Goal: Task Accomplishment & Management: Manage account settings

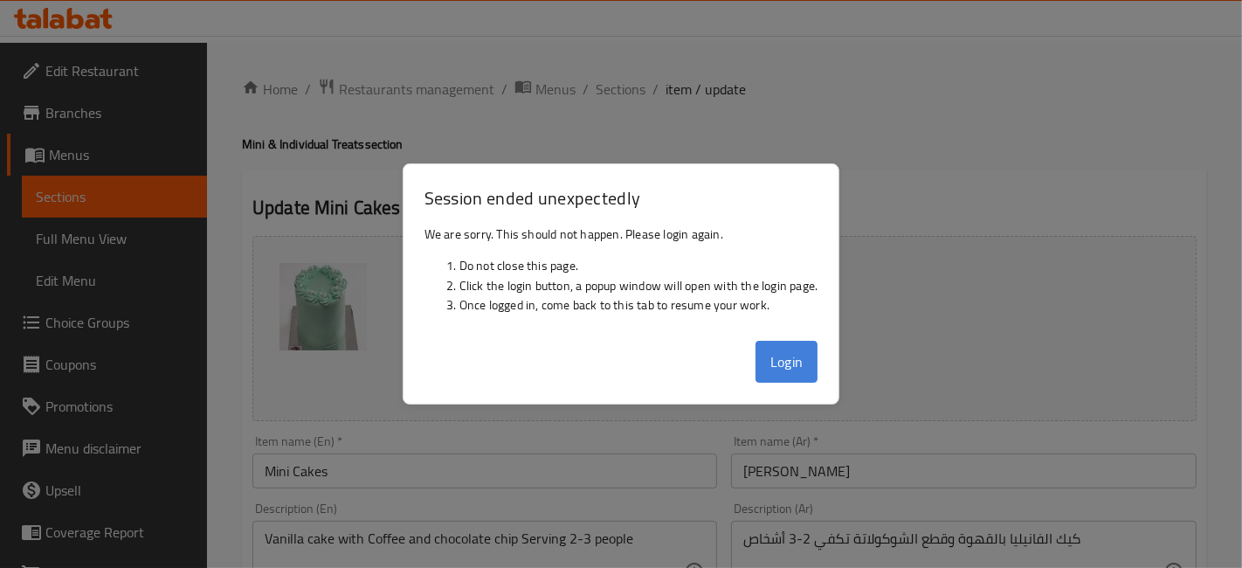
click at [795, 361] on button "Login" at bounding box center [786, 362] width 63 height 42
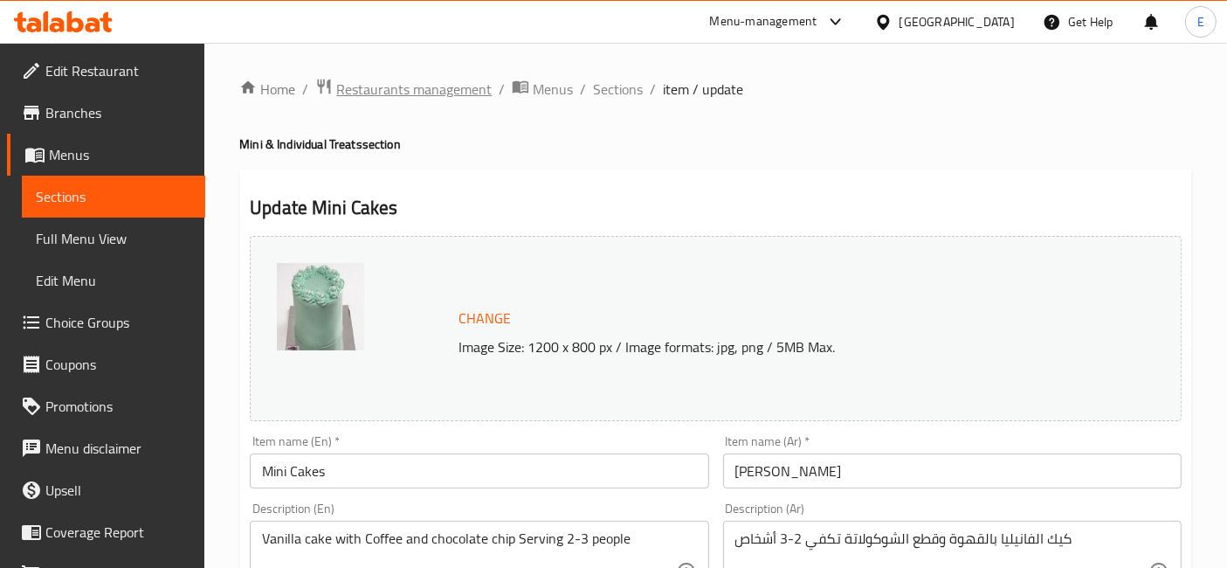
click at [431, 98] on span "Restaurants management" at bounding box center [413, 89] width 155 height 21
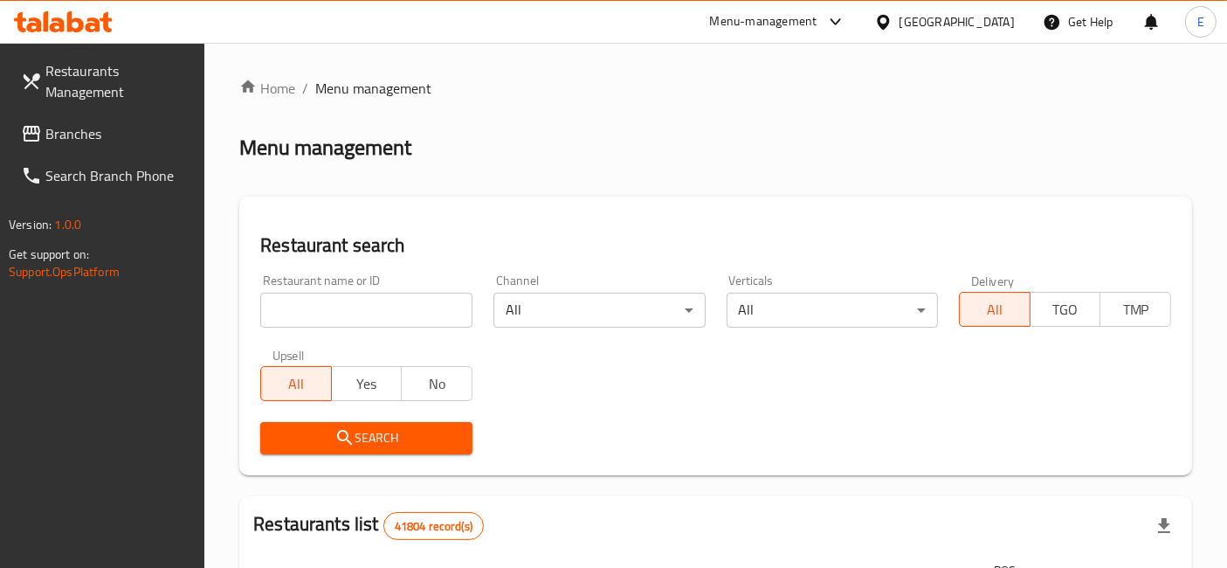
click at [395, 299] on input "search" at bounding box center [366, 309] width 212 height 35
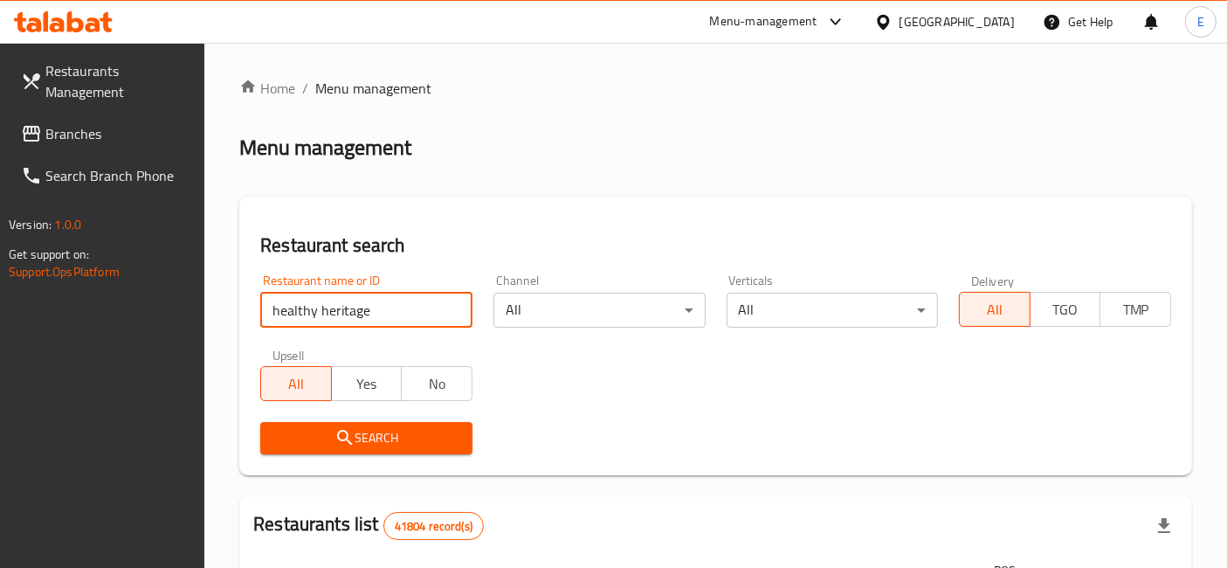
type input "healthy heritage"
click button "Search" at bounding box center [366, 438] width 212 height 32
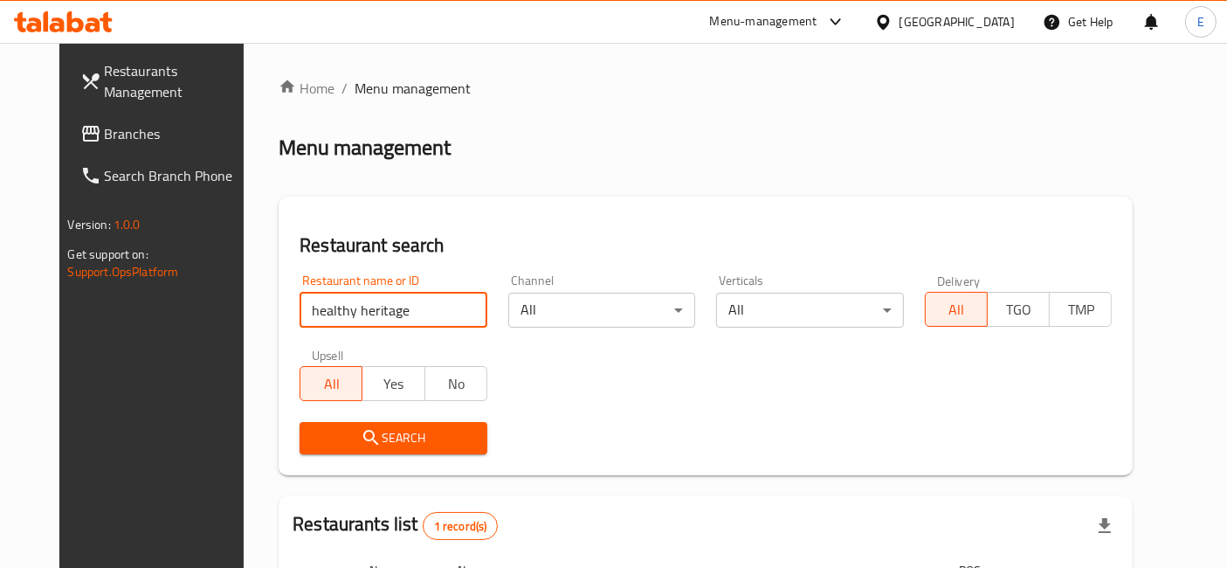
scroll to position [196, 0]
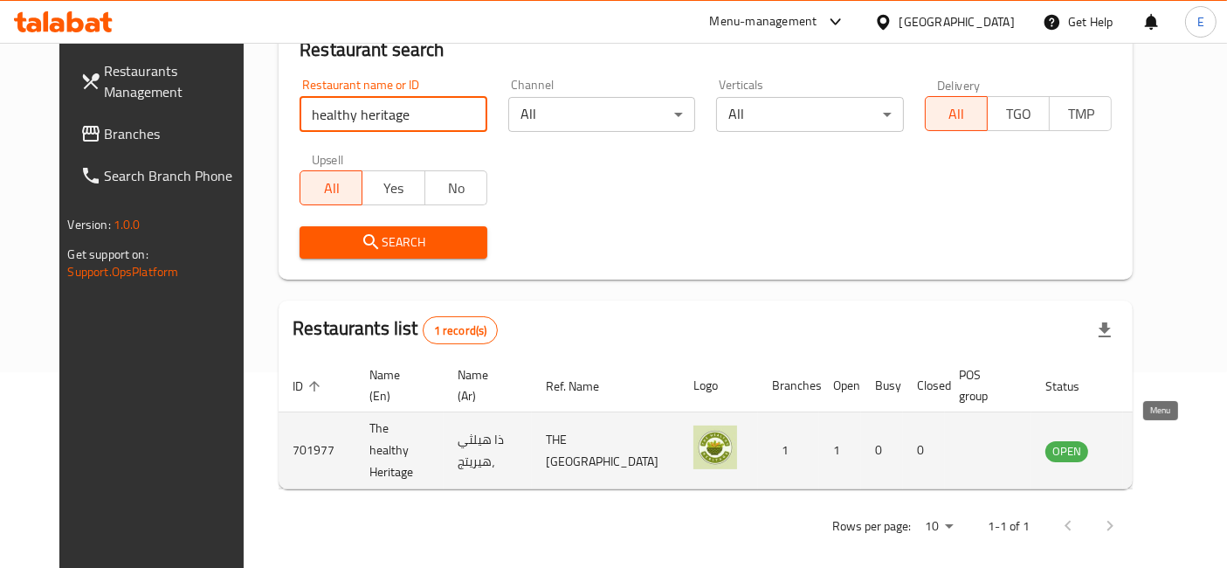
click at [1158, 441] on icon "enhanced table" at bounding box center [1147, 450] width 21 height 21
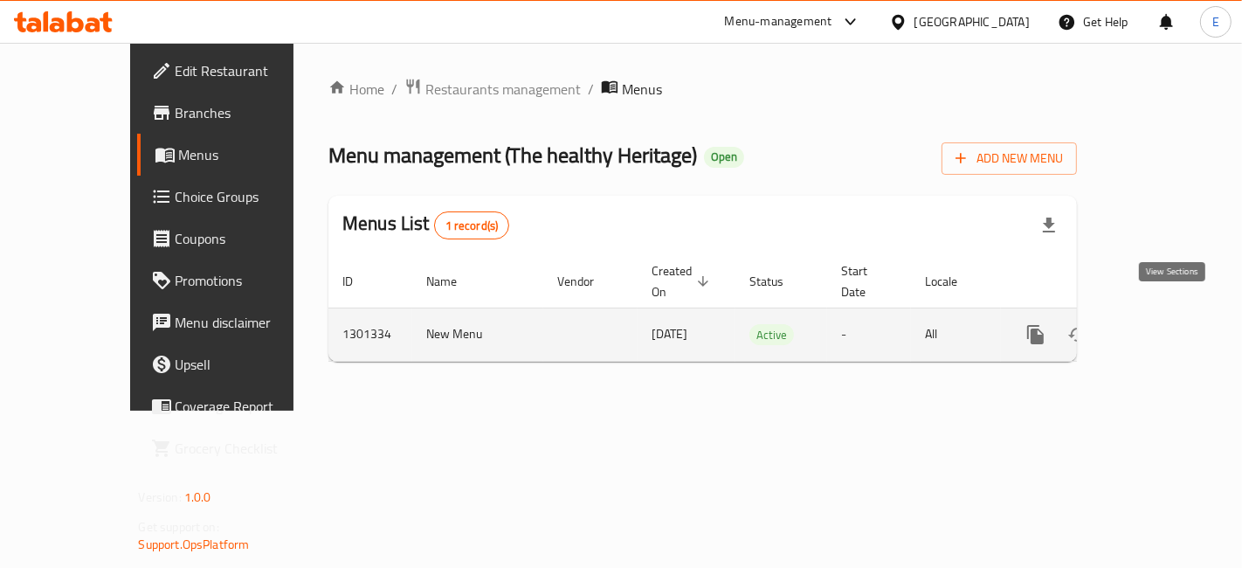
click at [1167, 324] on icon "enhanced table" at bounding box center [1161, 334] width 21 height 21
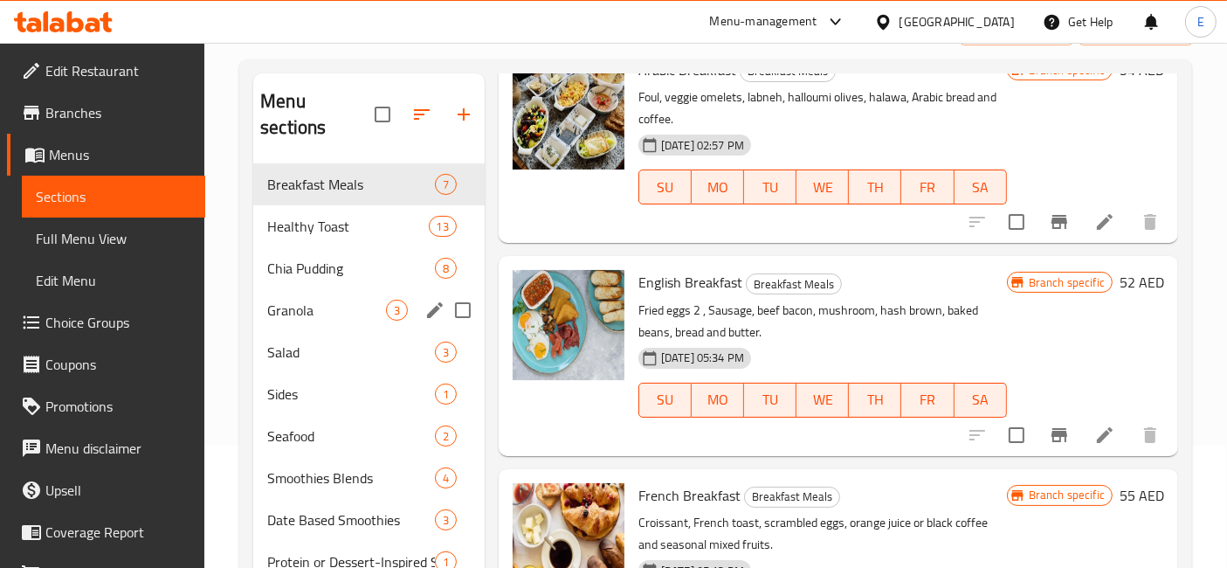
scroll to position [131, 0]
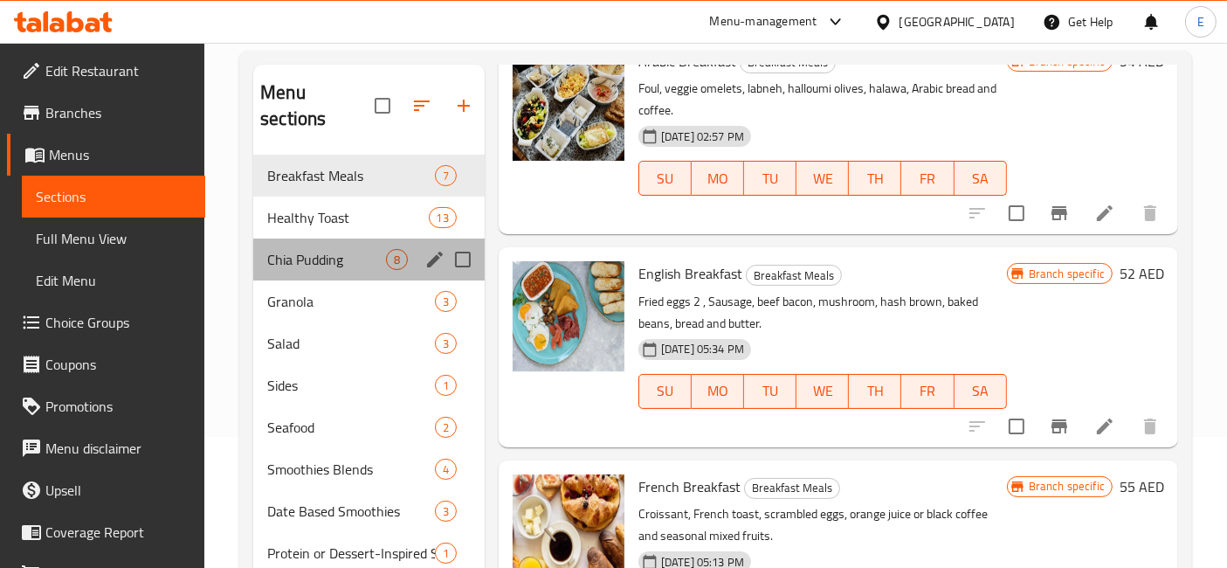
click at [300, 243] on div "Chia Pudding 8" at bounding box center [368, 259] width 231 height 42
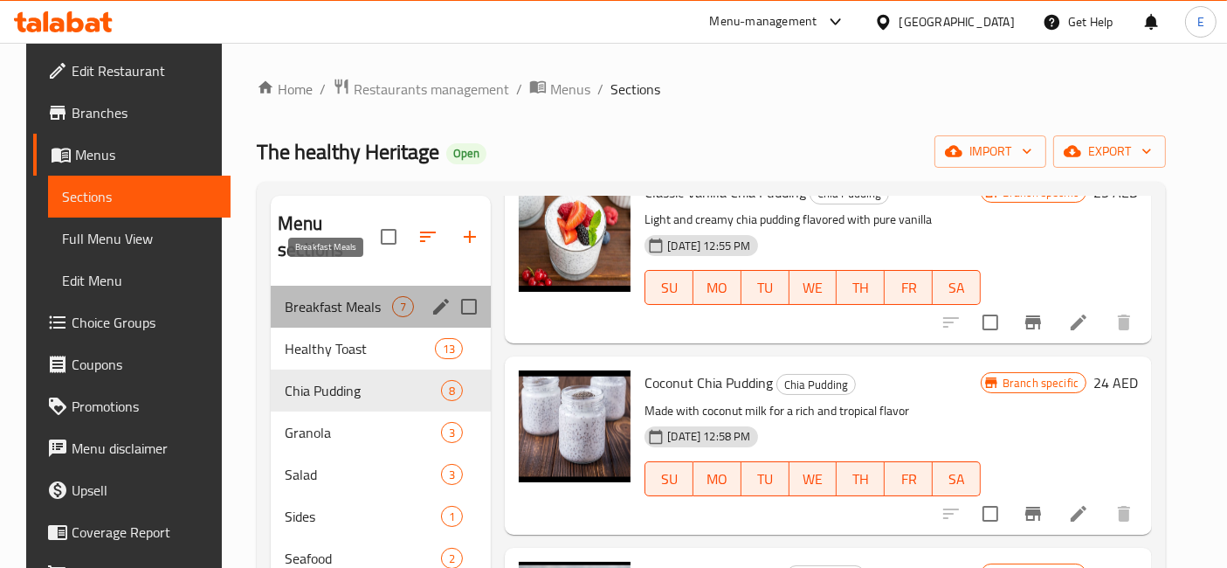
click at [334, 296] on span "Breakfast Meals" at bounding box center [338, 306] width 107 height 21
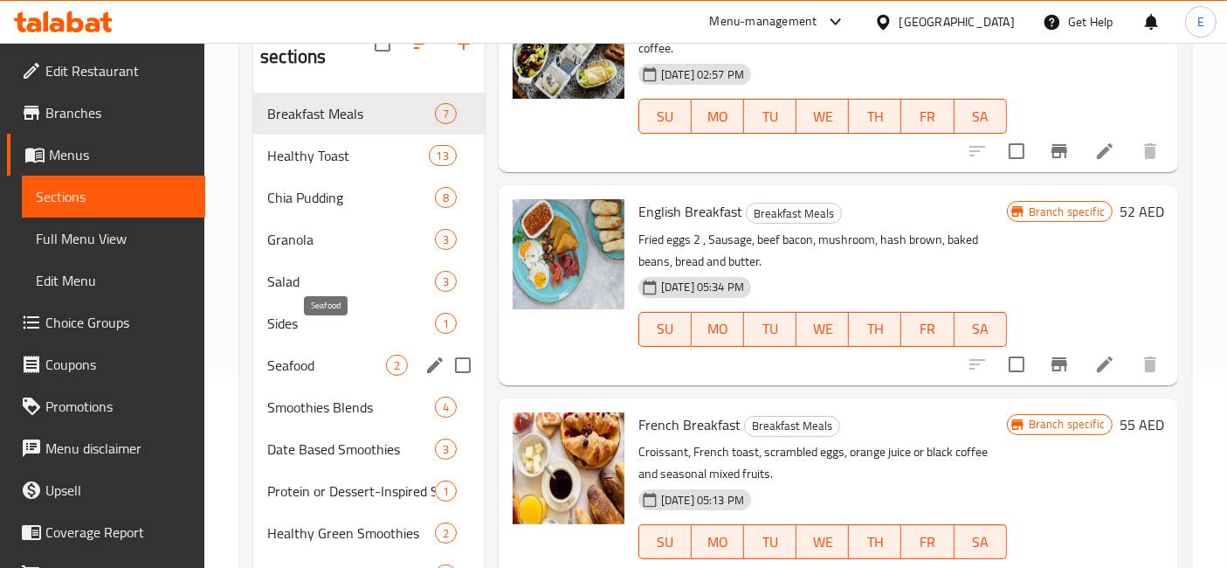
scroll to position [194, 0]
click at [656, 216] on span "English Breakfast" at bounding box center [690, 210] width 104 height 26
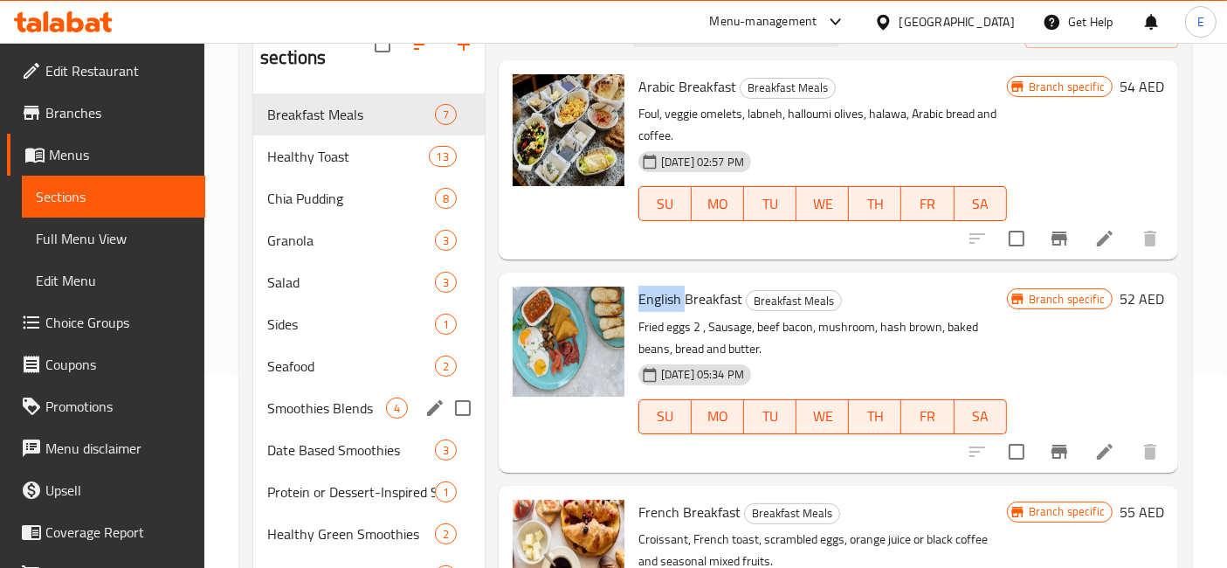
scroll to position [186, 0]
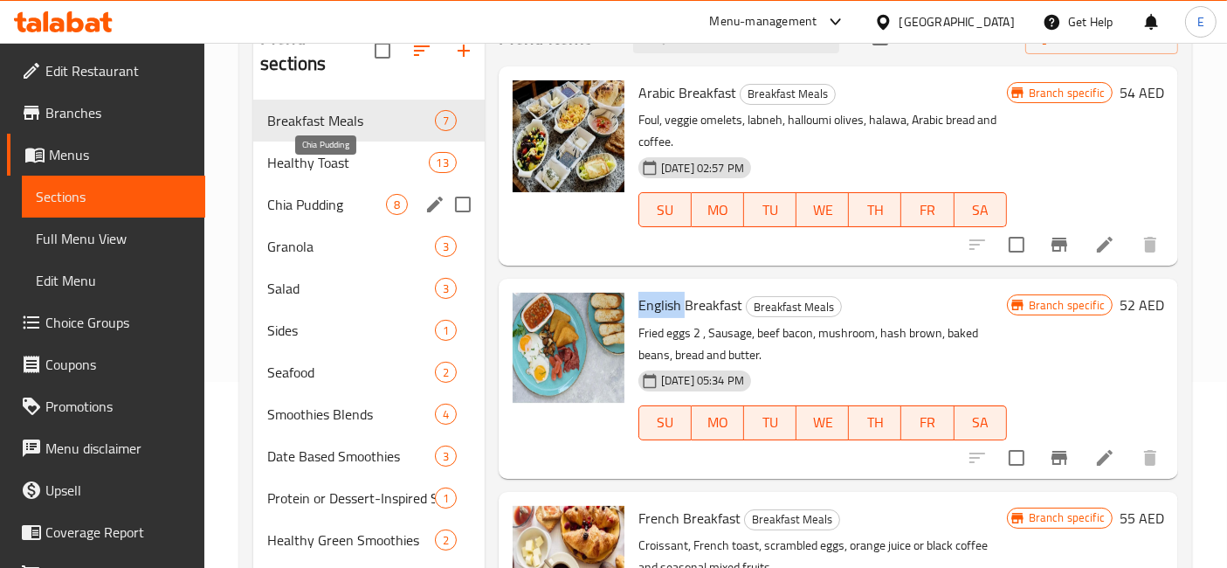
click at [354, 194] on span "Chia Pudding" at bounding box center [326, 204] width 119 height 21
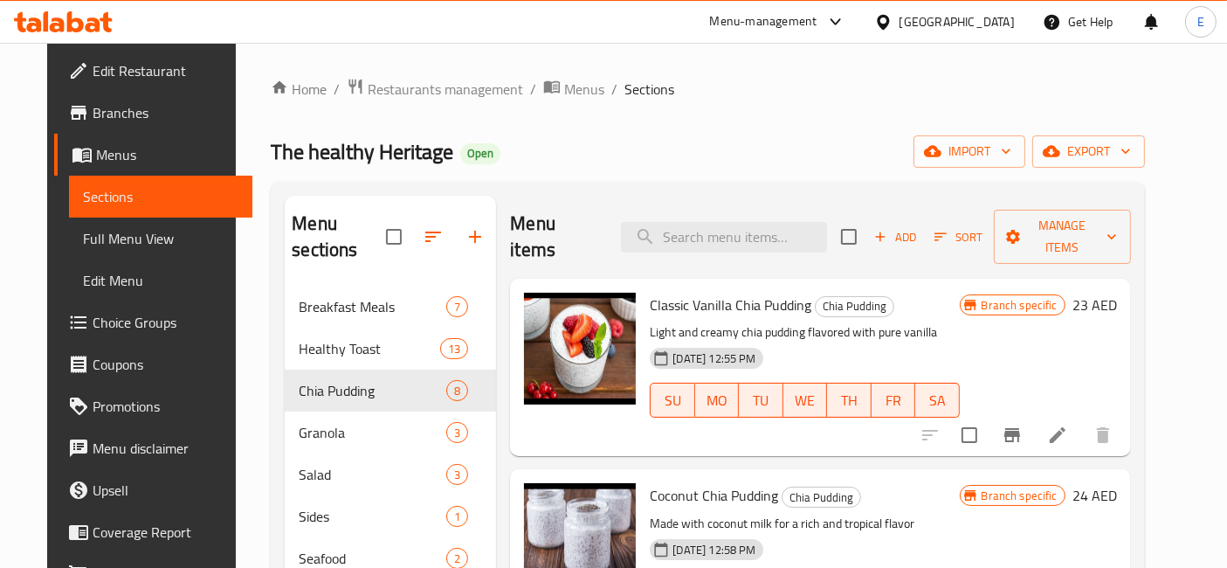
click at [705, 10] on div "Menu-management" at bounding box center [778, 22] width 164 height 42
click at [760, 23] on div "Menu-management" at bounding box center [763, 21] width 107 height 21
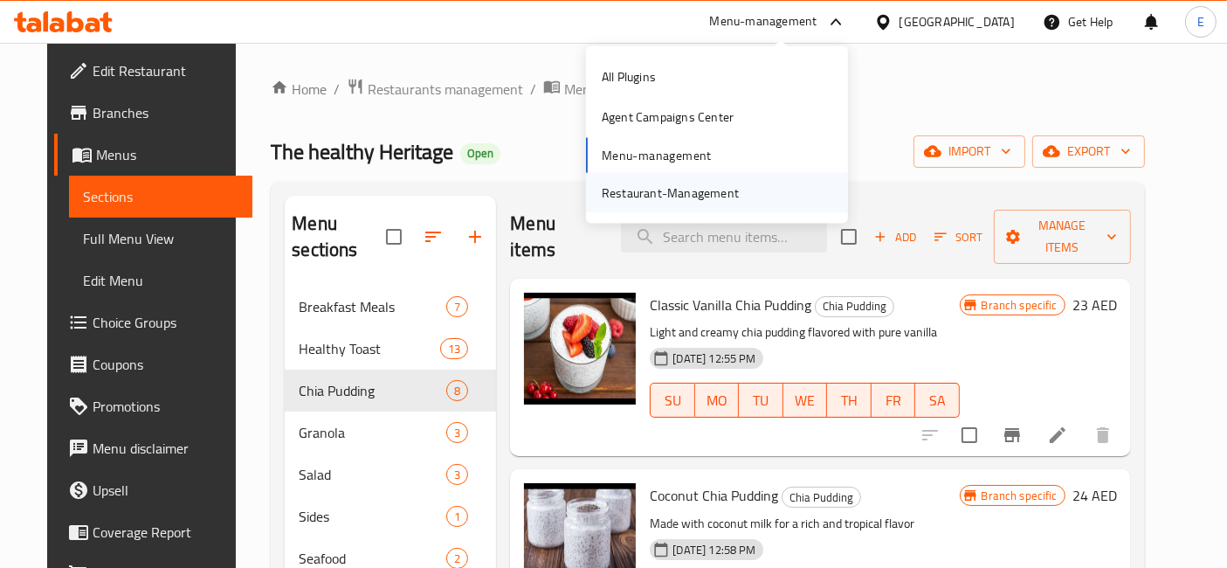
click at [667, 188] on div "Restaurant-Management" at bounding box center [670, 191] width 137 height 19
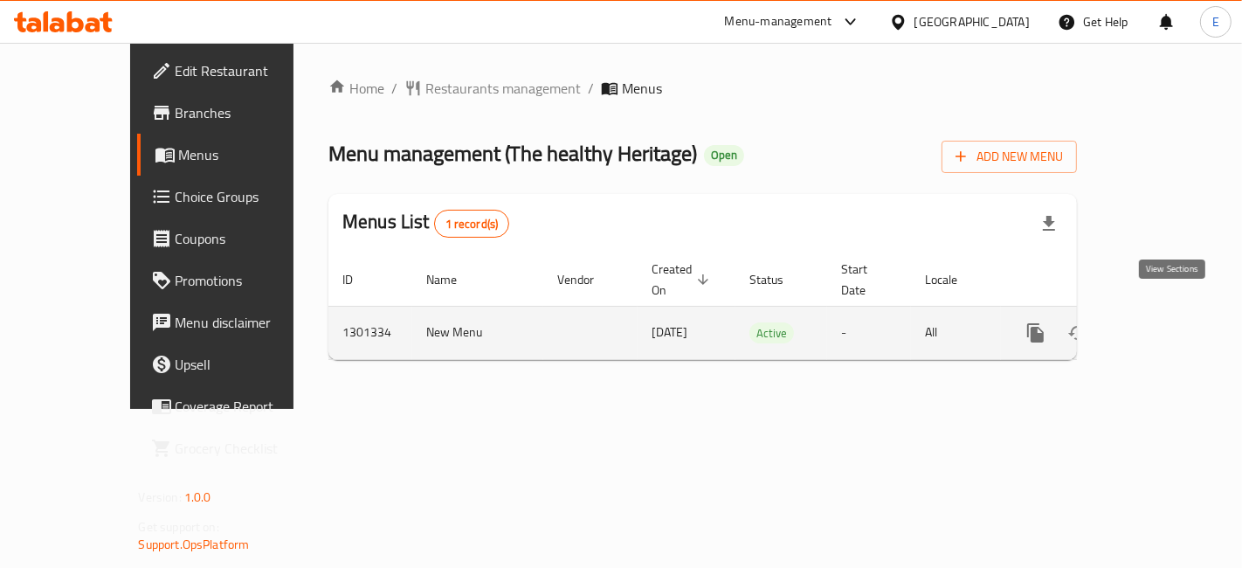
click at [1172, 322] on icon "enhanced table" at bounding box center [1161, 332] width 21 height 21
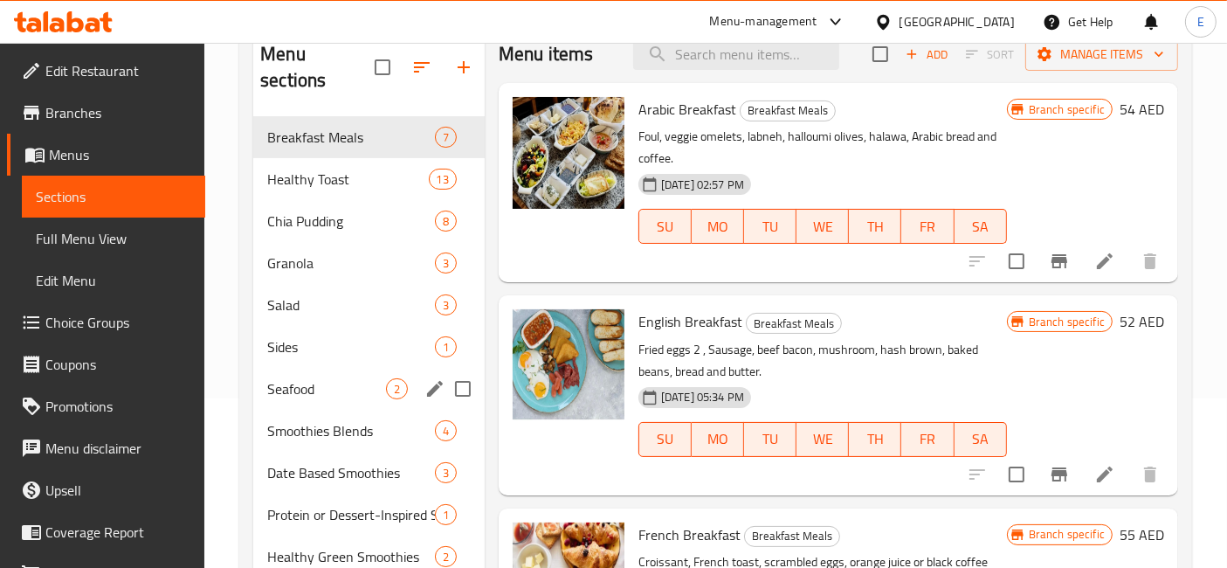
scroll to position [237, 0]
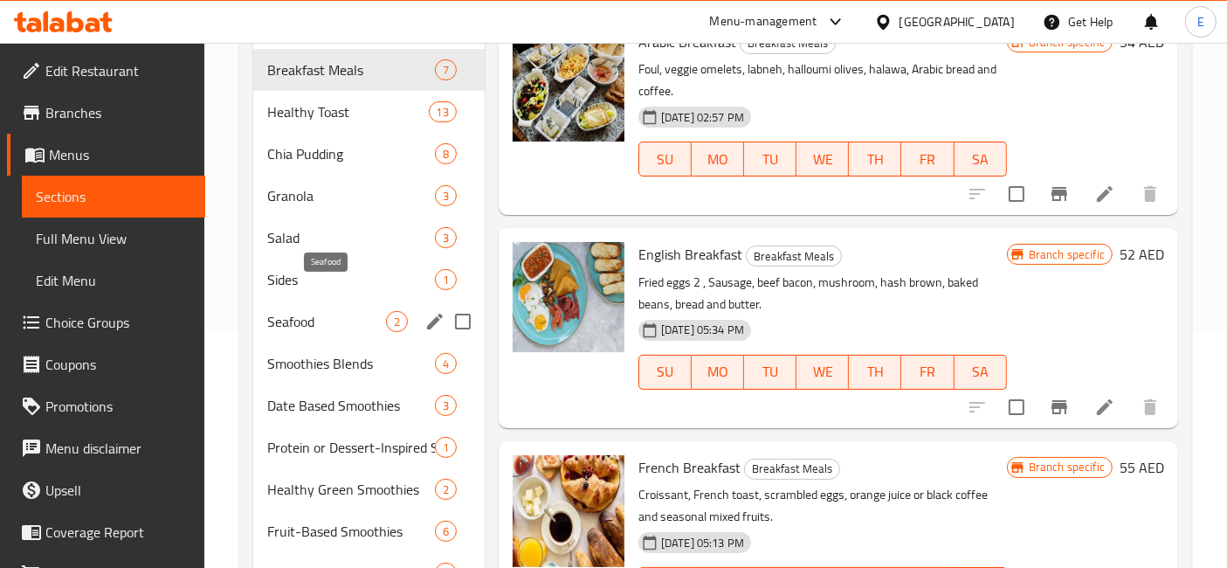
click at [327, 311] on span "Seafood" at bounding box center [326, 321] width 119 height 21
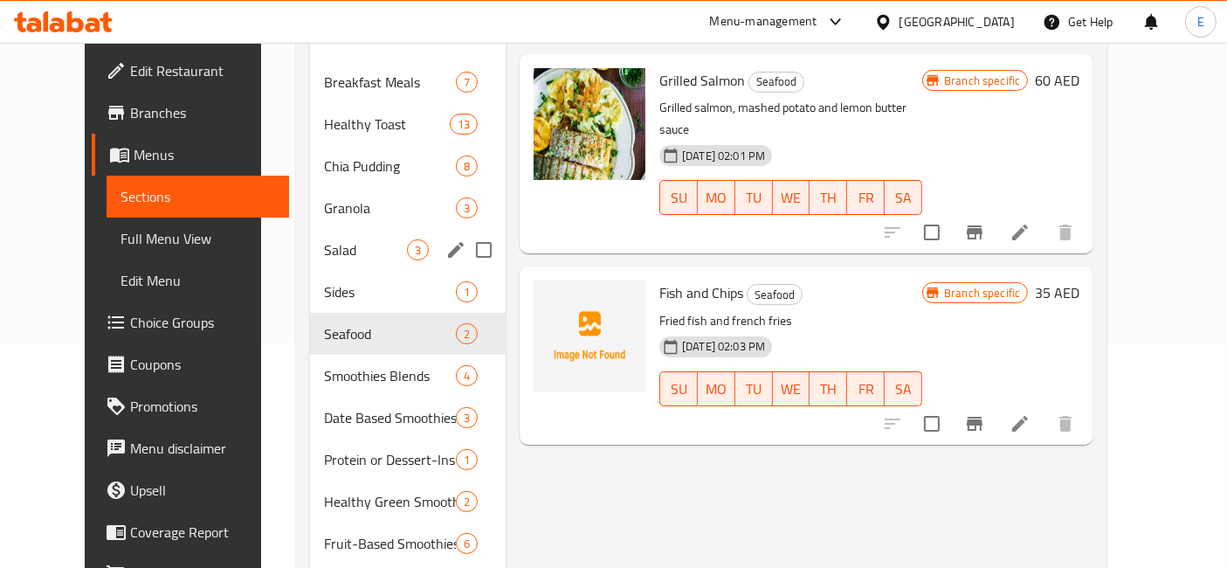
scroll to position [264, 0]
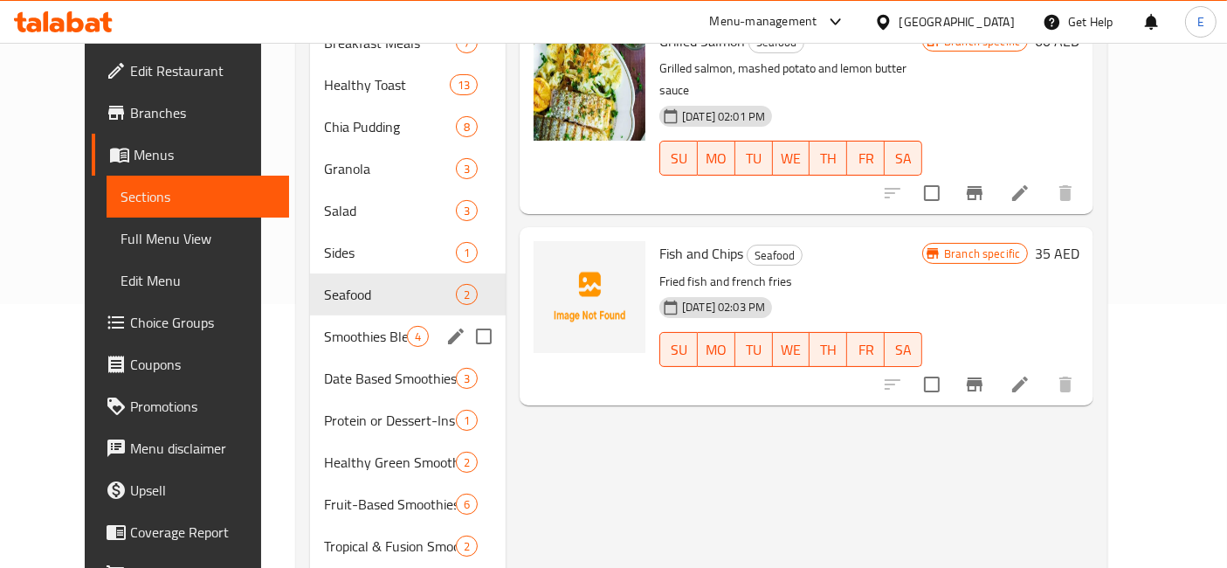
click at [320, 315] on div "Smoothies Blends 4" at bounding box center [408, 336] width 196 height 42
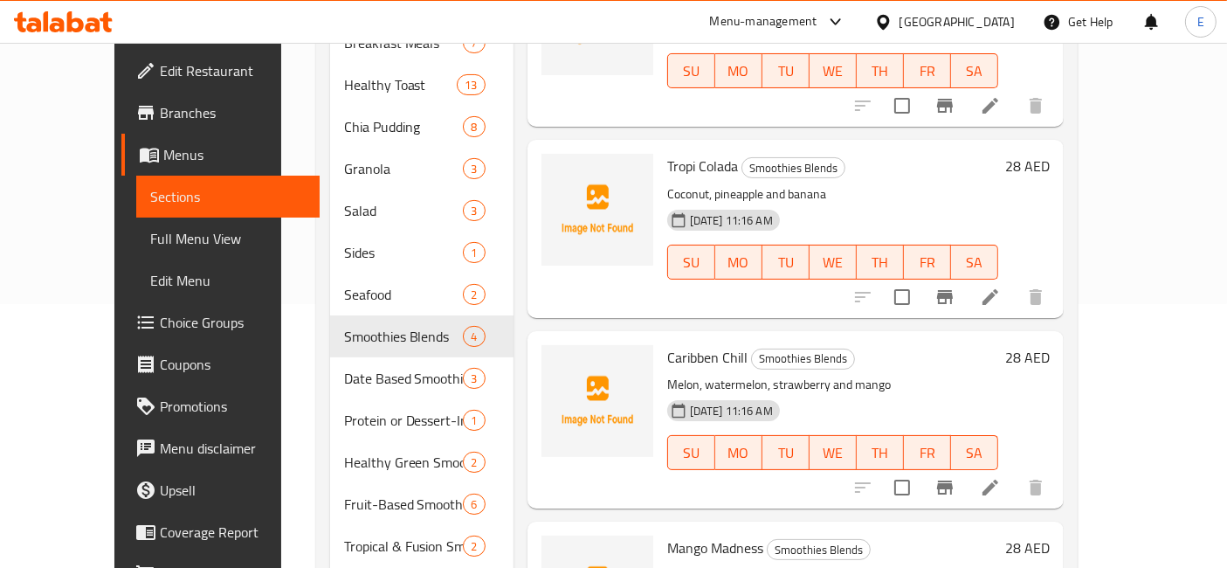
scroll to position [416, 0]
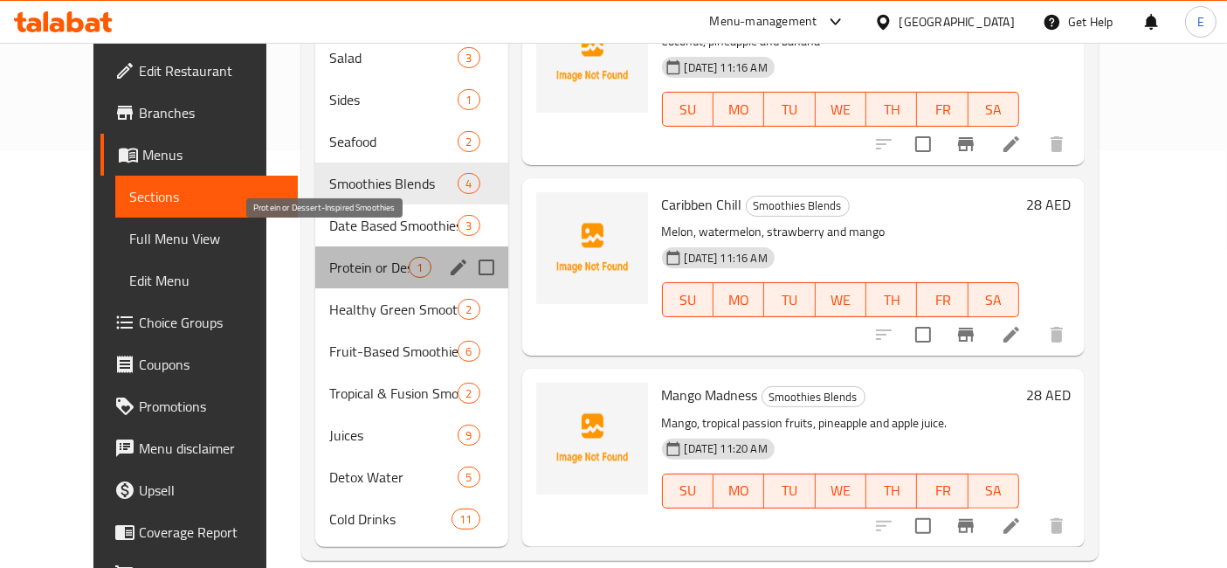
click at [339, 257] on span "Protein or Dessert-Inspired Smoothies" at bounding box center [368, 267] width 79 height 21
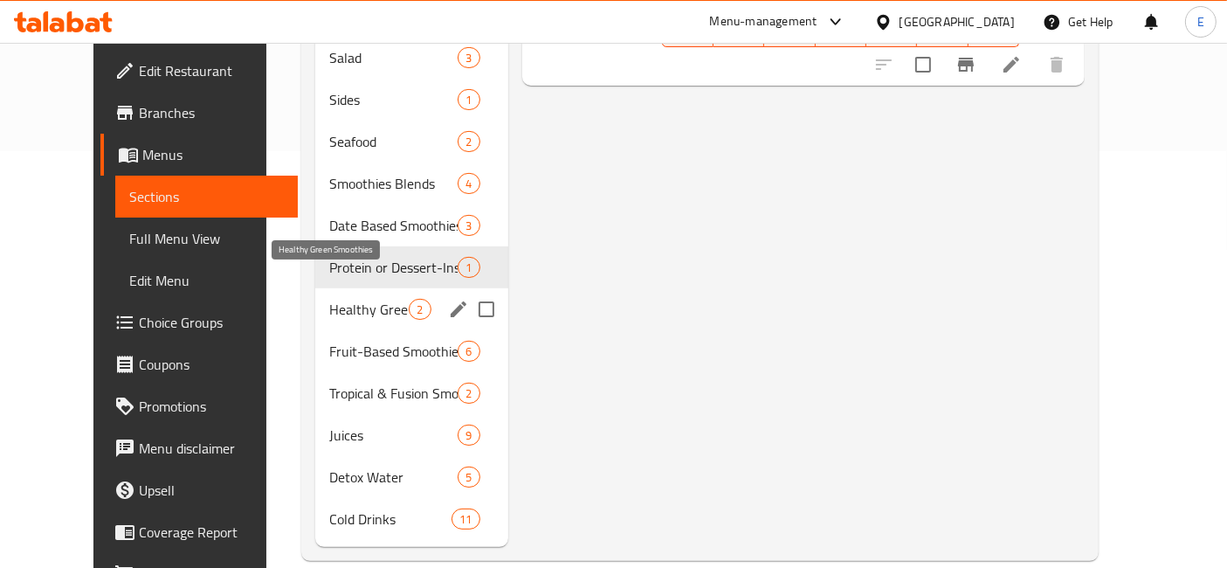
click at [339, 299] on span "Healthy Green Smoothies" at bounding box center [368, 309] width 79 height 21
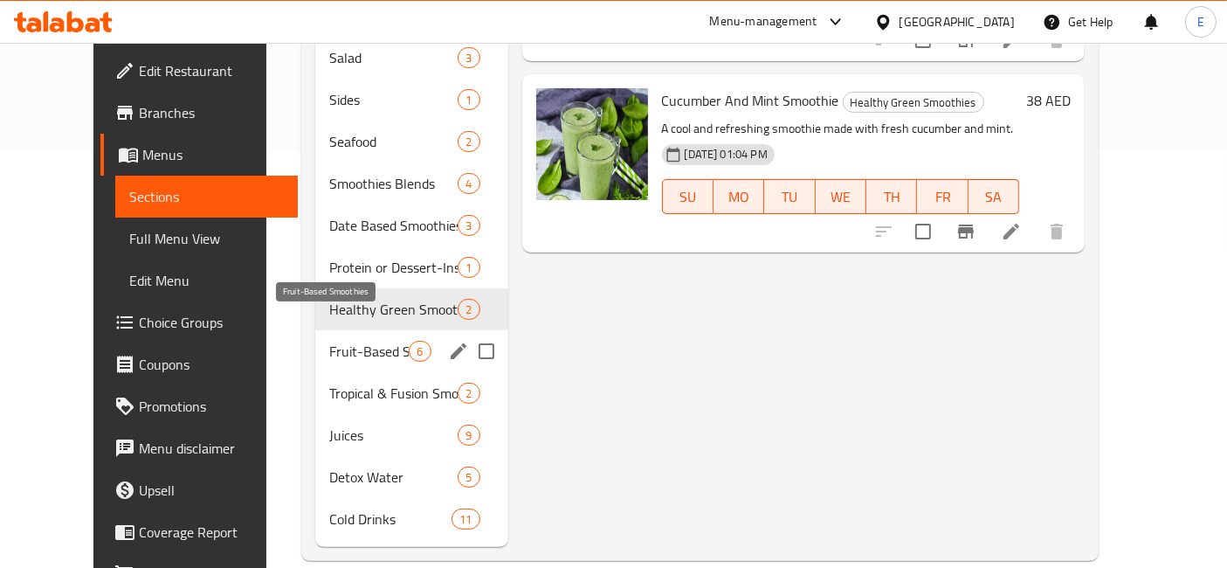
click at [332, 341] on span "Fruit-Based Smoothies" at bounding box center [368, 351] width 79 height 21
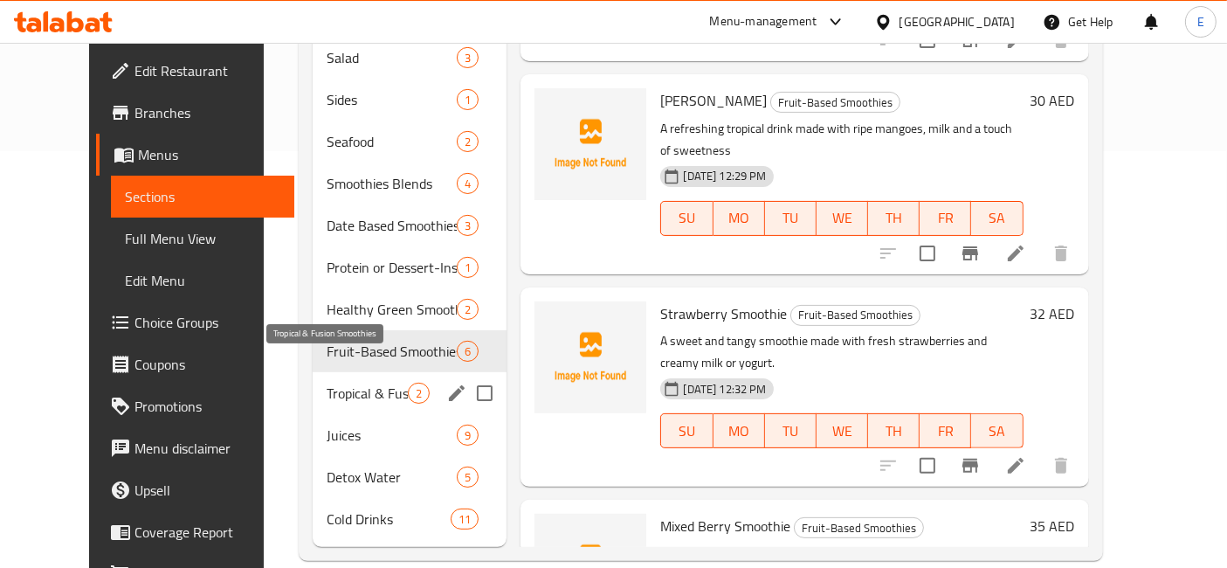
click at [327, 382] on span "Tropical & Fusion Smoothies" at bounding box center [367, 392] width 81 height 21
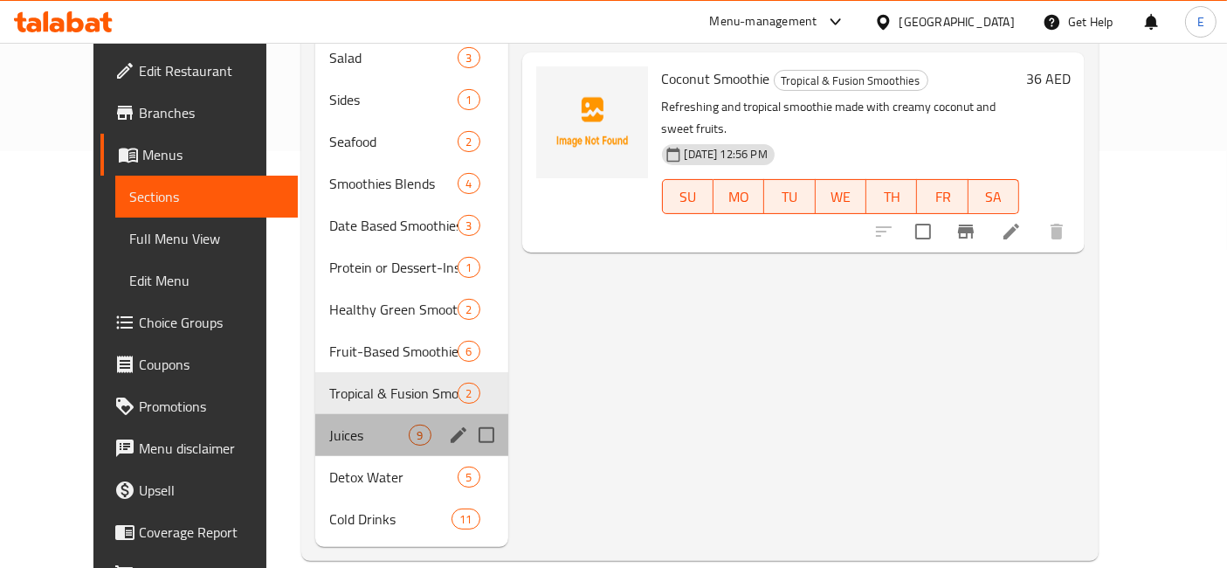
click at [333, 414] on div "Juices 9" at bounding box center [411, 435] width 192 height 42
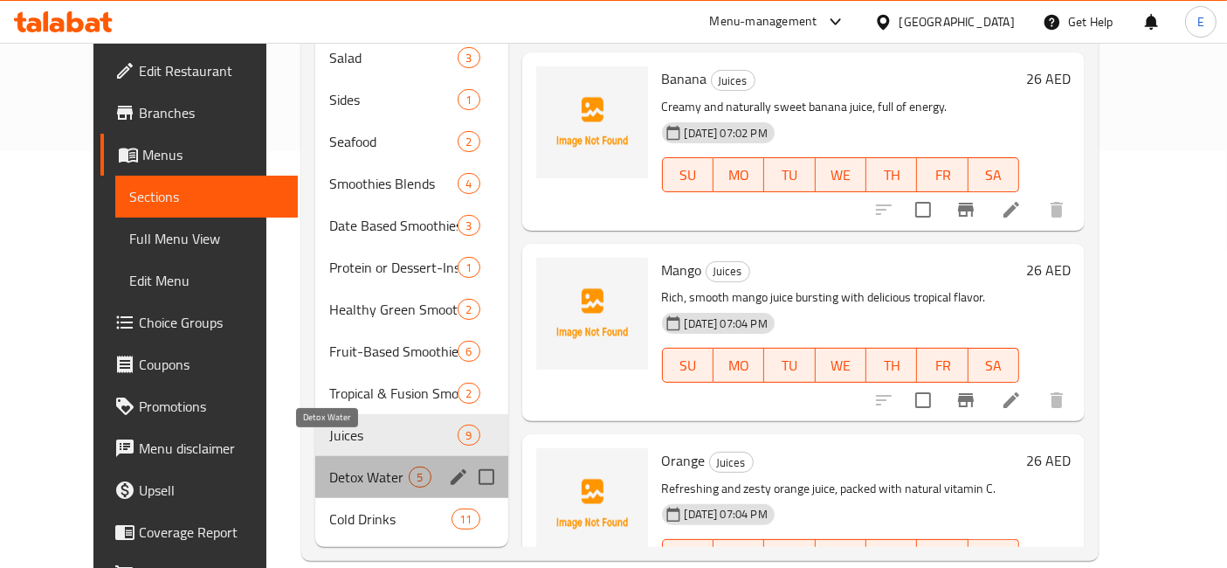
click at [329, 466] on span "Detox Water" at bounding box center [368, 476] width 79 height 21
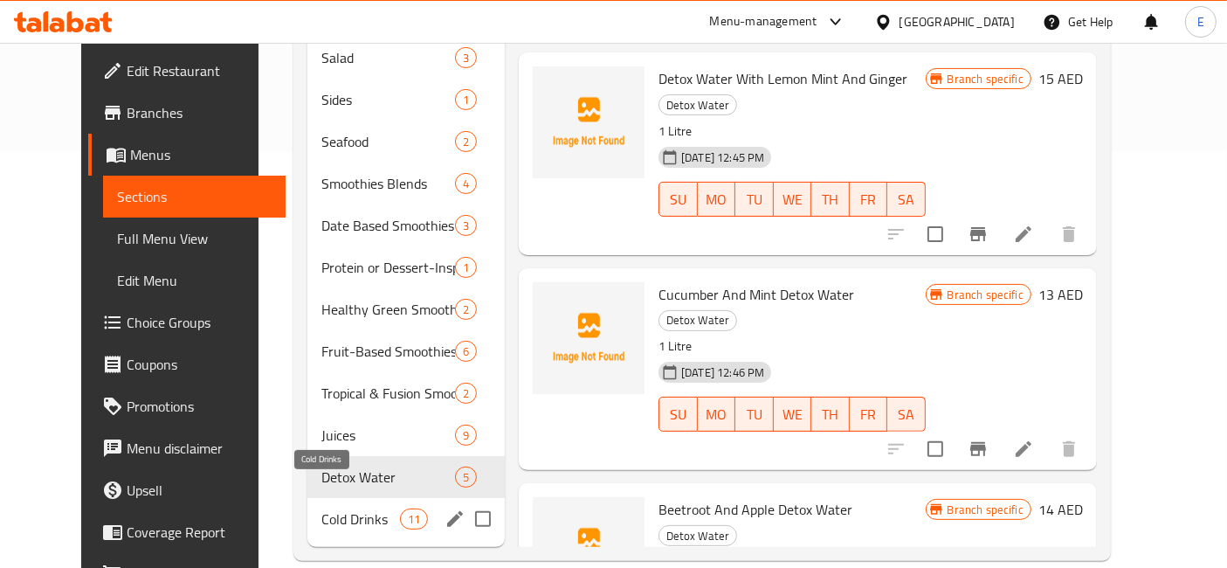
click at [321, 508] on span "Cold Drinks" at bounding box center [360, 518] width 79 height 21
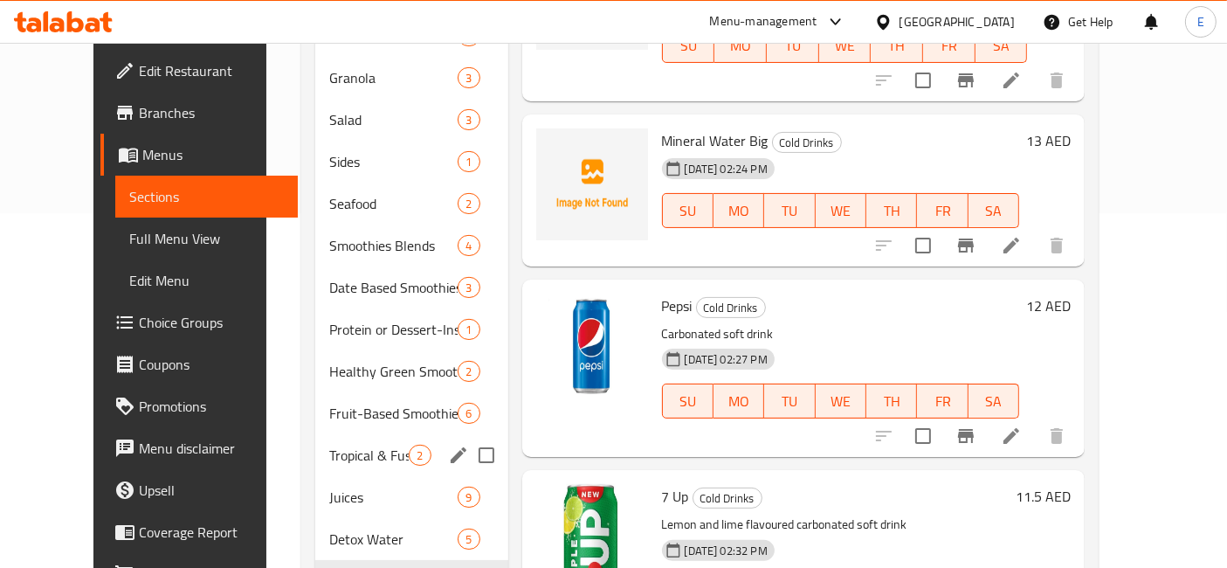
scroll to position [354, 0]
click at [329, 236] on span "Smoothies Blends" at bounding box center [368, 246] width 79 height 21
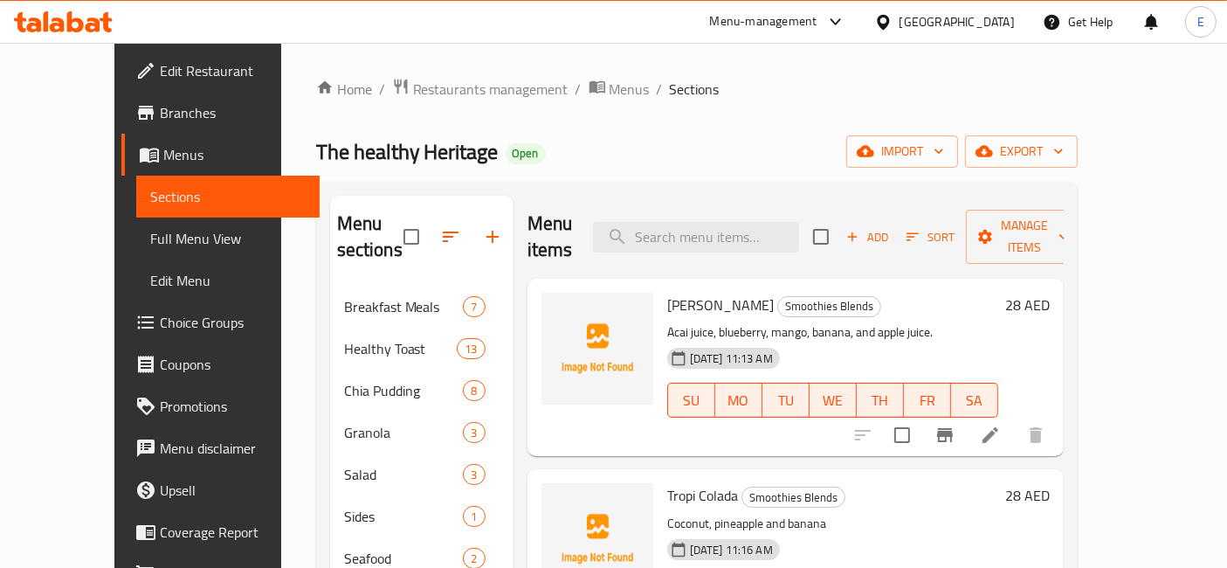
click at [790, 31] on div "Menu-management" at bounding box center [763, 21] width 107 height 21
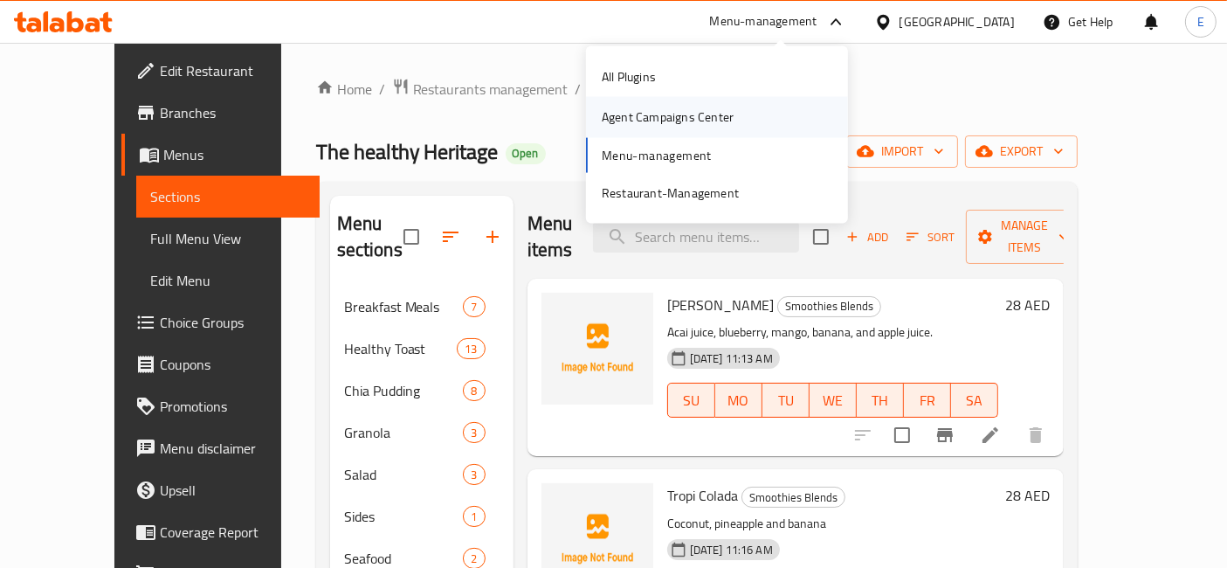
click at [650, 107] on div "Agent Campaigns Center" at bounding box center [668, 116] width 132 height 19
